Goal: Information Seeking & Learning: Learn about a topic

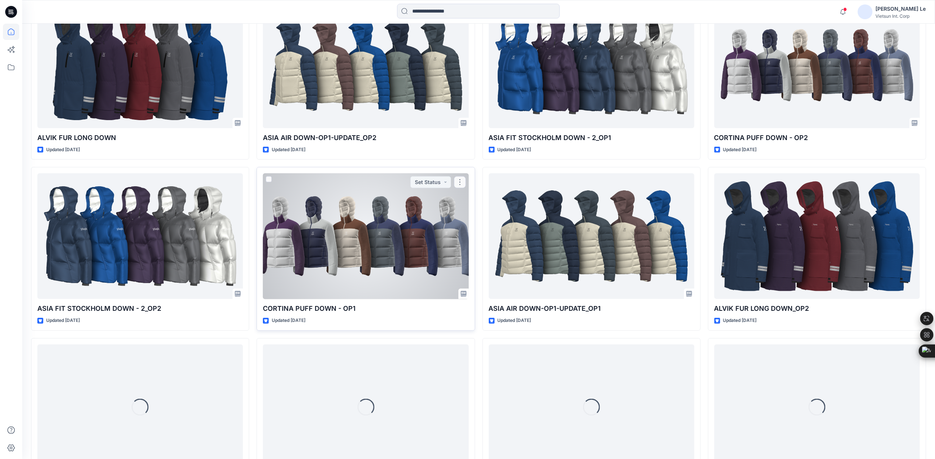
scroll to position [467, 0]
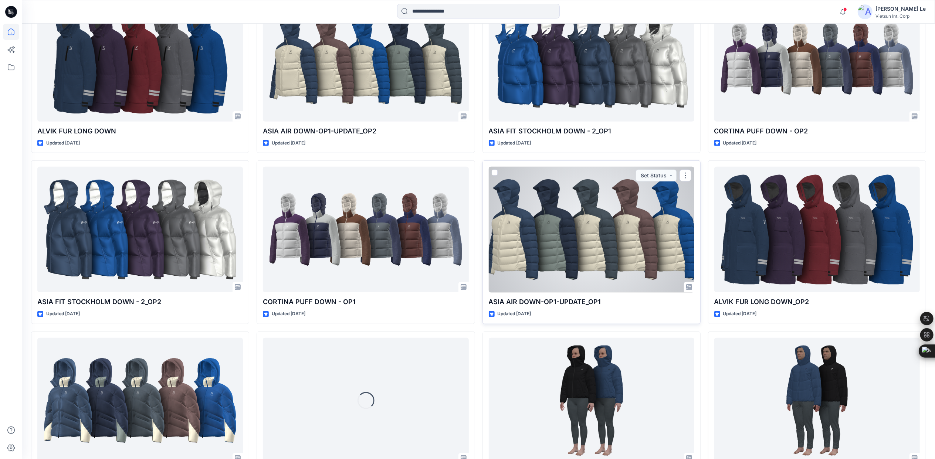
click at [633, 265] on div at bounding box center [592, 230] width 206 height 126
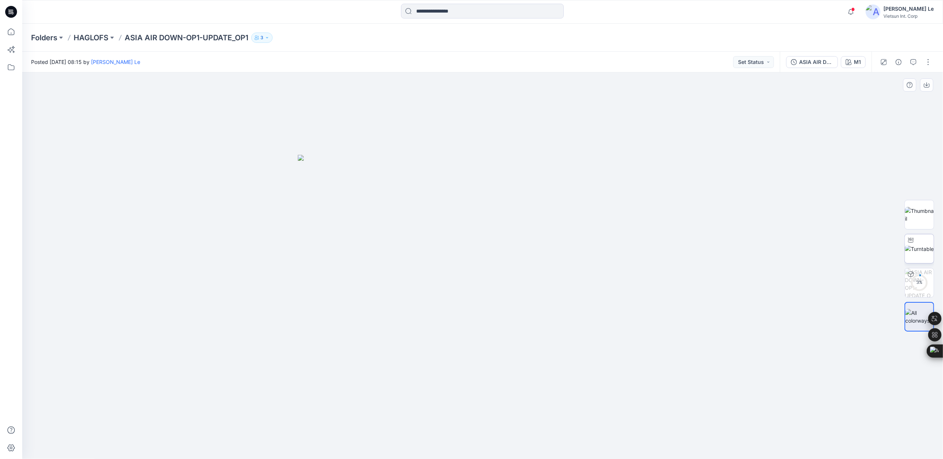
click at [918, 245] on img at bounding box center [919, 249] width 29 height 8
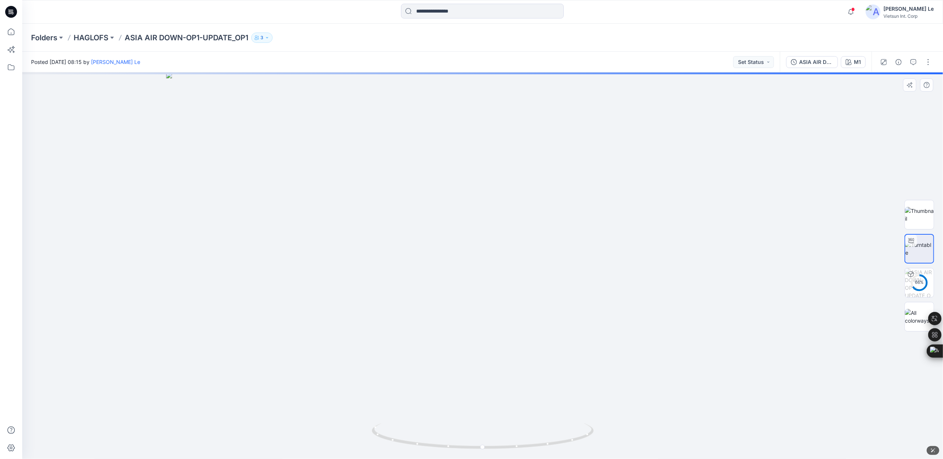
drag, startPoint x: 517, startPoint y: 185, endPoint x: 494, endPoint y: 319, distance: 135.8
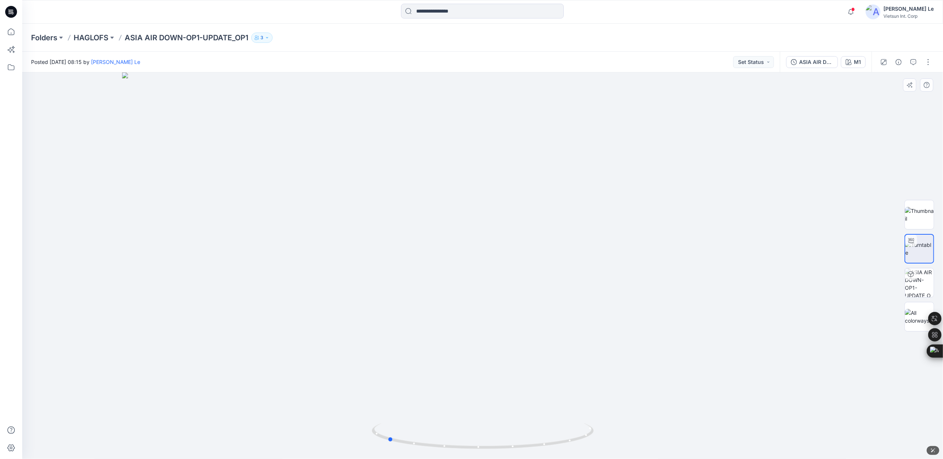
drag, startPoint x: 485, startPoint y: 450, endPoint x: 611, endPoint y: 415, distance: 130.8
click at [614, 429] on div at bounding box center [482, 265] width 920 height 387
drag, startPoint x: 445, startPoint y: 447, endPoint x: 478, endPoint y: 438, distance: 35.0
click at [478, 438] on icon at bounding box center [484, 437] width 224 height 28
drag, startPoint x: 425, startPoint y: 449, endPoint x: 508, endPoint y: 447, distance: 83.6
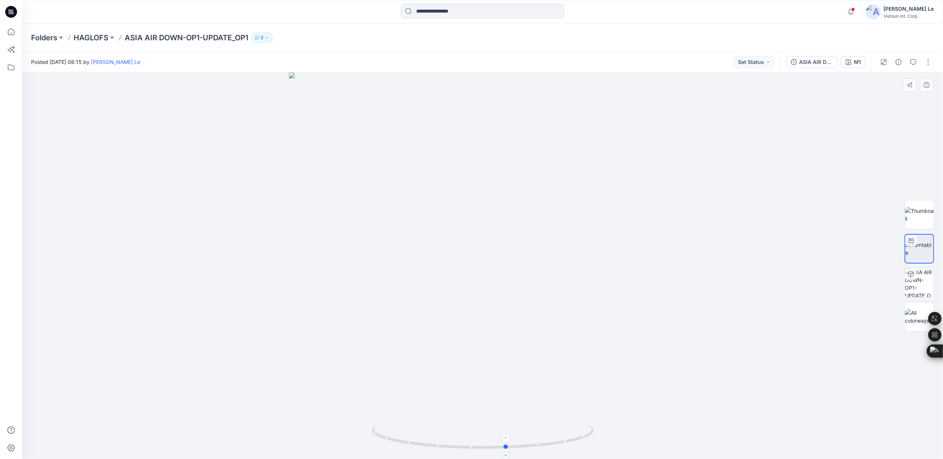
click at [508, 447] on icon at bounding box center [484, 437] width 224 height 28
drag, startPoint x: 499, startPoint y: 448, endPoint x: 589, endPoint y: 442, distance: 89.7
click at [589, 442] on icon at bounding box center [484, 437] width 224 height 28
click at [854, 59] on div "M1" at bounding box center [857, 62] width 7 height 8
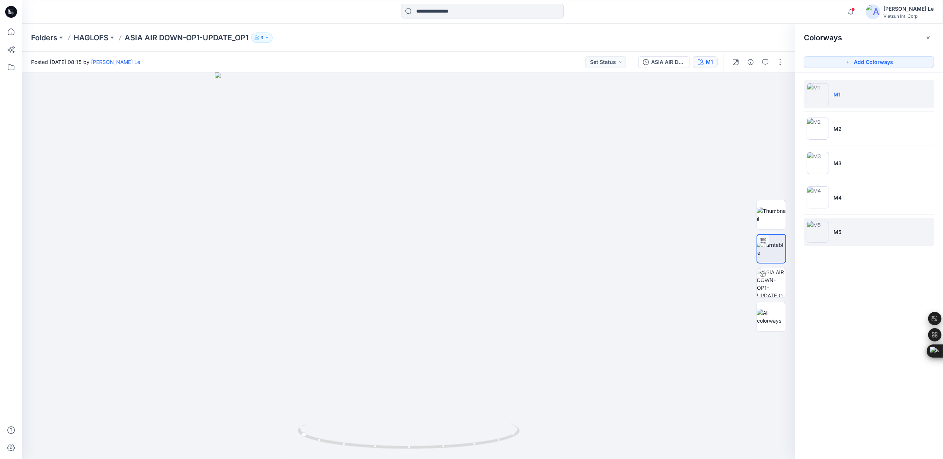
click at [818, 234] on img at bounding box center [818, 232] width 22 height 22
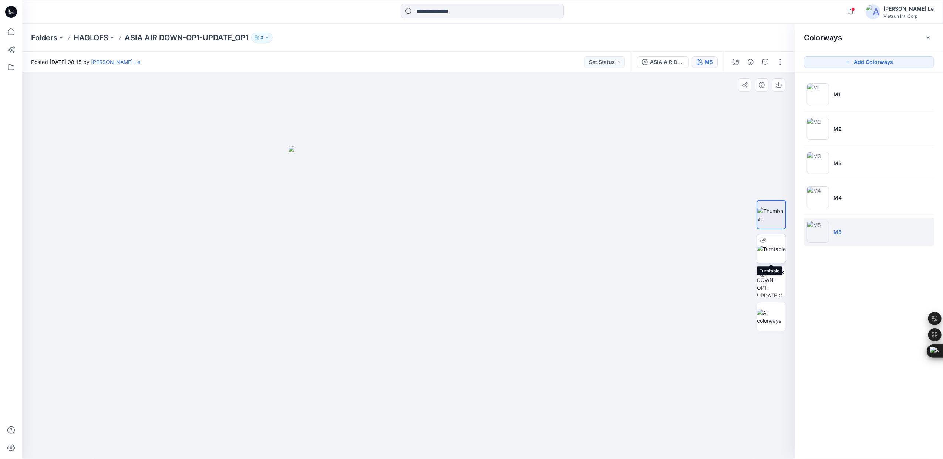
click at [773, 245] on img at bounding box center [771, 249] width 29 height 8
click at [97, 39] on p "HAGLOFS" at bounding box center [91, 38] width 35 height 10
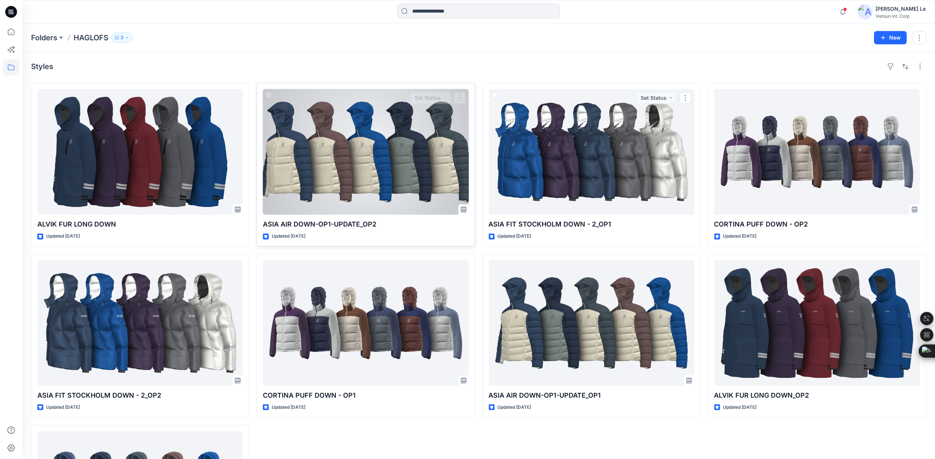
click at [415, 154] on div at bounding box center [366, 152] width 206 height 126
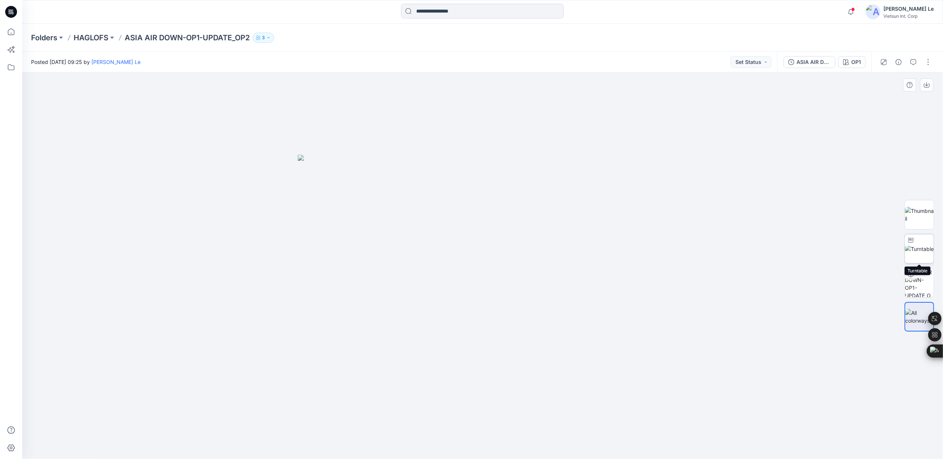
click at [912, 247] on img at bounding box center [919, 249] width 29 height 8
drag, startPoint x: 485, startPoint y: 449, endPoint x: 565, endPoint y: 447, distance: 80.3
click at [565, 447] on icon at bounding box center [484, 437] width 224 height 28
drag, startPoint x: 527, startPoint y: 382, endPoint x: 481, endPoint y: 236, distance: 153.5
drag, startPoint x: 516, startPoint y: 274, endPoint x: 512, endPoint y: 379, distance: 105.1
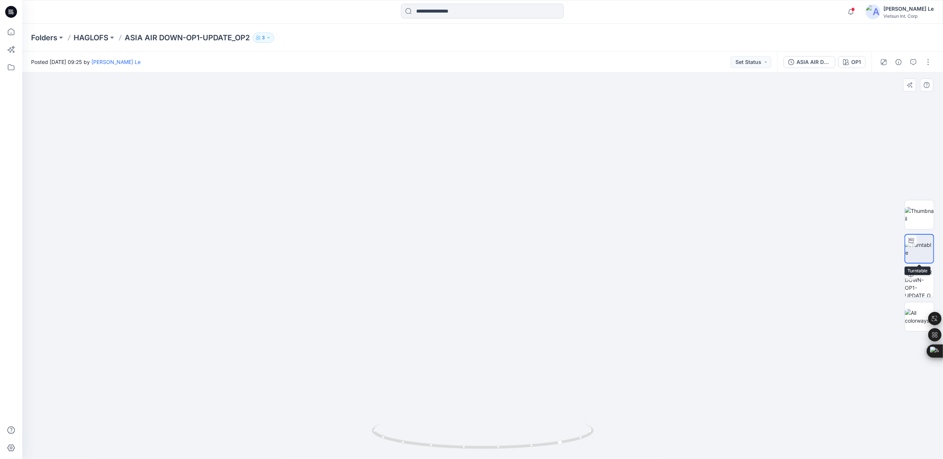
click at [913, 242] on div at bounding box center [911, 241] width 12 height 12
click at [917, 214] on img at bounding box center [919, 215] width 29 height 16
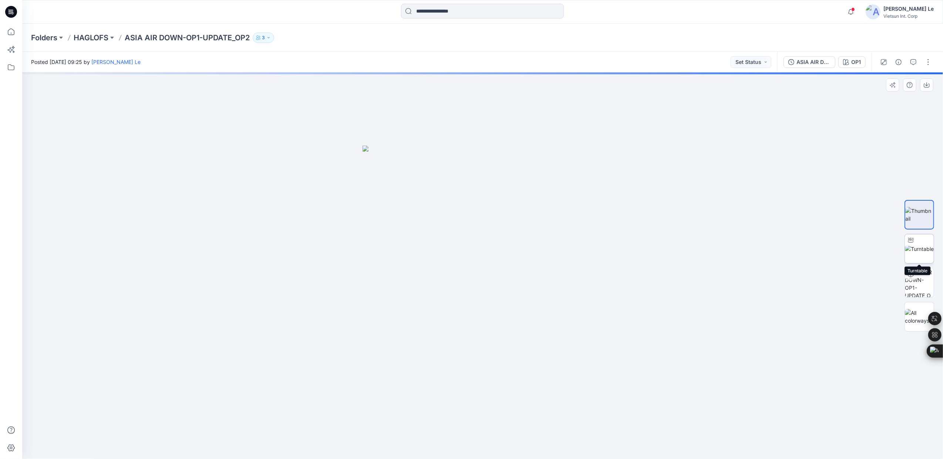
click at [917, 249] on img at bounding box center [919, 249] width 29 height 8
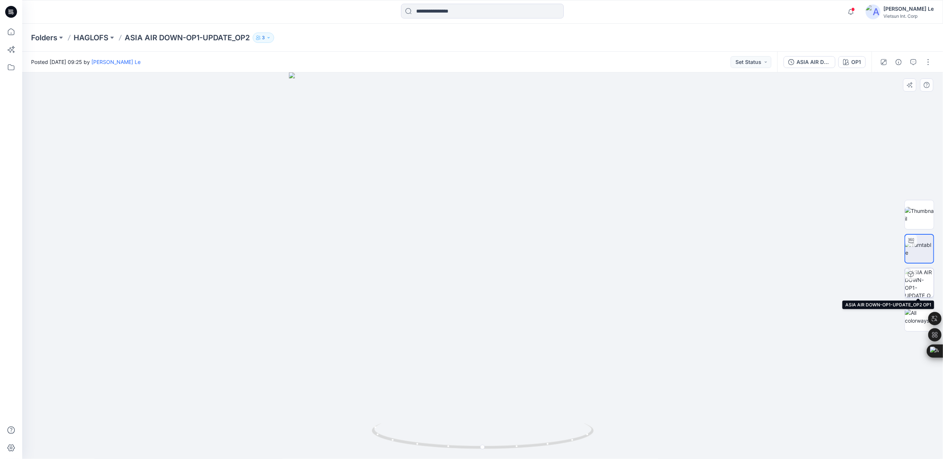
click at [919, 278] on img at bounding box center [919, 282] width 29 height 29
